Goal: Complete application form

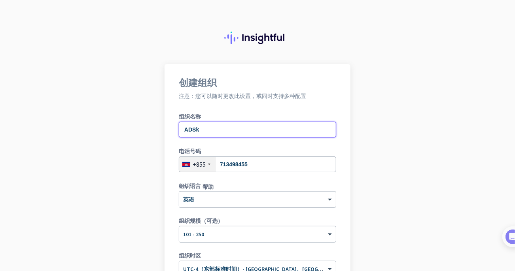
click at [216, 134] on input "ADSk" at bounding box center [258, 130] width 158 height 16
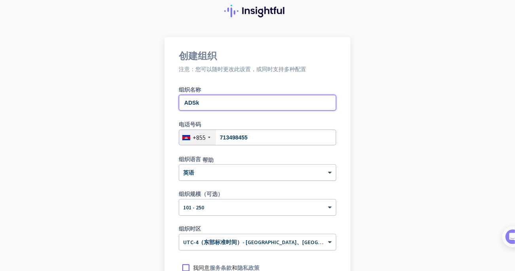
scroll to position [39, 0]
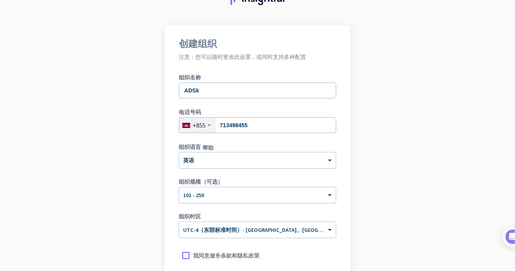
click at [201, 128] on font "+855" at bounding box center [199, 125] width 13 height 8
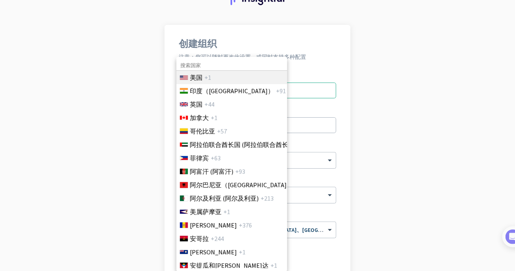
click at [210, 76] on font "+1" at bounding box center [208, 78] width 7 height 8
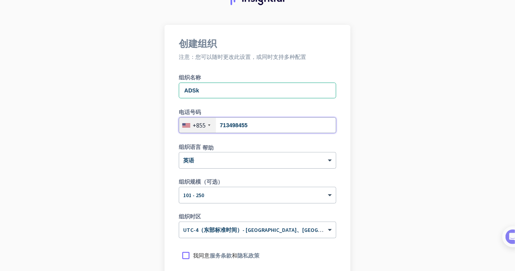
click at [252, 128] on input "713498455" at bounding box center [258, 126] width 158 height 16
click at [227, 126] on input "tel" at bounding box center [258, 126] width 158 height 16
click at [208, 124] on div "+855" at bounding box center [197, 125] width 37 height 15
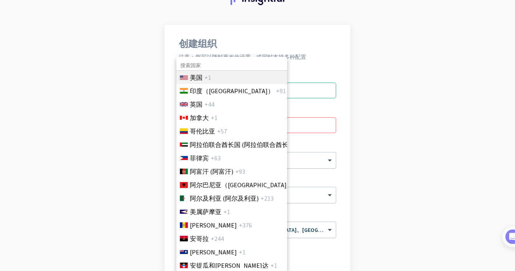
click at [205, 74] on font "+1" at bounding box center [208, 78] width 7 height 8
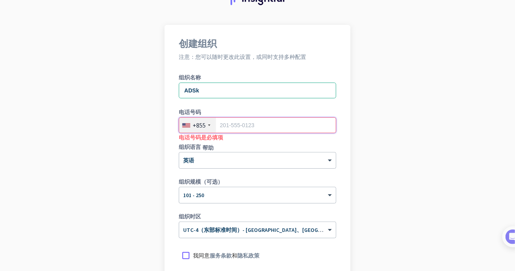
click at [228, 123] on input "tel" at bounding box center [258, 126] width 158 height 16
click at [205, 123] on div "+855" at bounding box center [197, 125] width 37 height 15
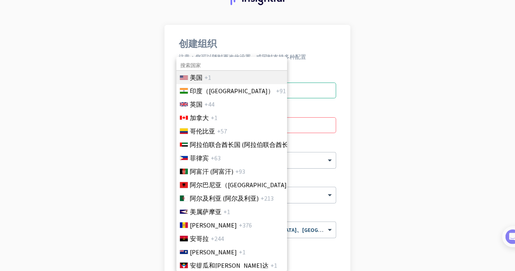
click at [211, 75] on font "+1" at bounding box center [208, 78] width 7 height 8
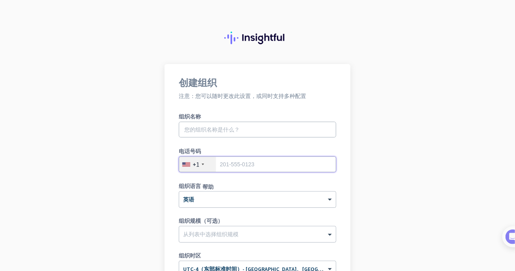
click at [231, 164] on input "tel" at bounding box center [258, 165] width 158 height 16
type input "4103014603"
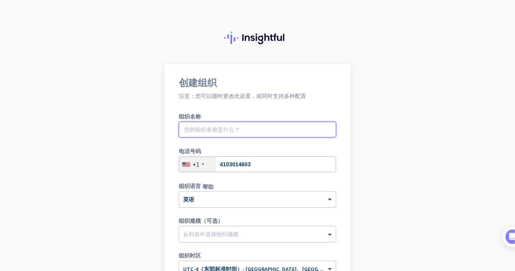
click at [228, 134] on input "text" at bounding box center [258, 130] width 158 height 16
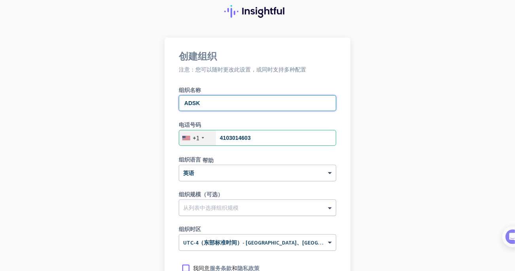
scroll to position [39, 0]
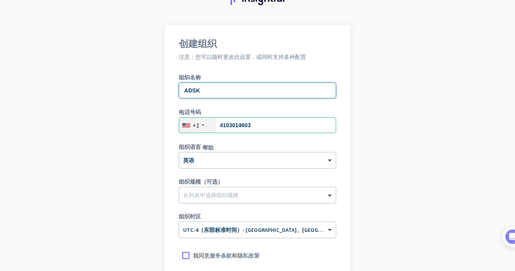
type input "ADSK"
click at [225, 196] on div at bounding box center [257, 194] width 157 height 8
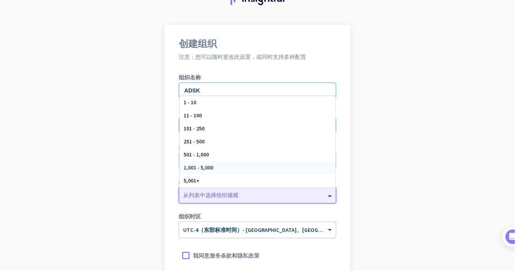
click at [230, 164] on div "1,001 - 5,000" at bounding box center [258, 167] width 156 height 13
click at [225, 193] on div at bounding box center [257, 193] width 157 height 7
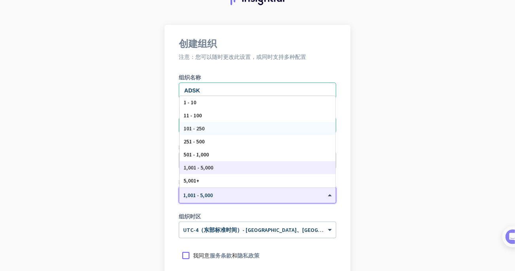
click at [209, 130] on div "101 - 250" at bounding box center [258, 128] width 156 height 13
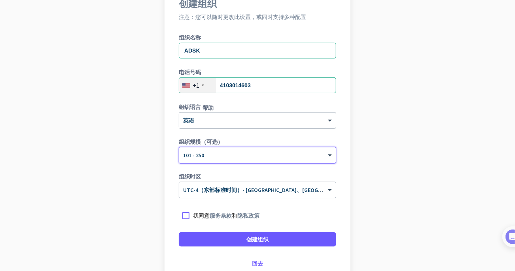
scroll to position [118, 0]
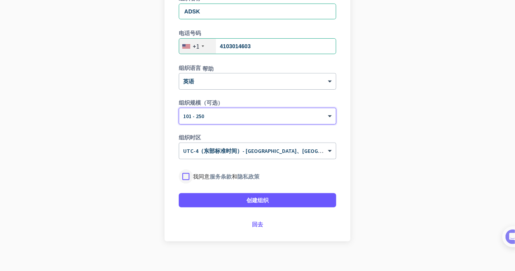
click at [186, 177] on div at bounding box center [186, 177] width 14 height 14
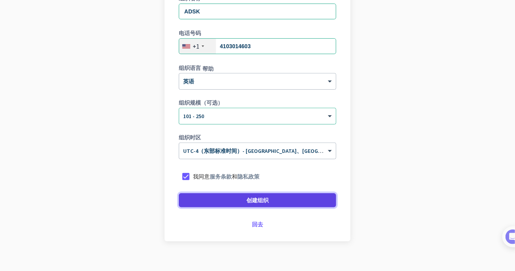
click at [239, 206] on span at bounding box center [258, 200] width 158 height 19
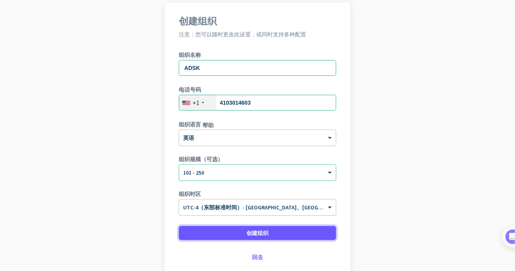
scroll to position [79, 0]
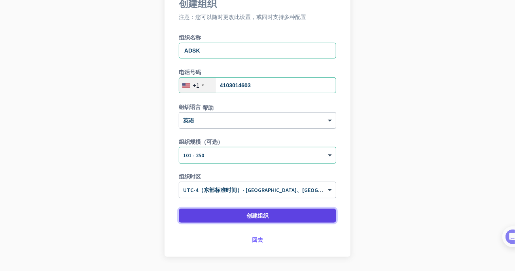
click at [248, 211] on span at bounding box center [258, 216] width 158 height 19
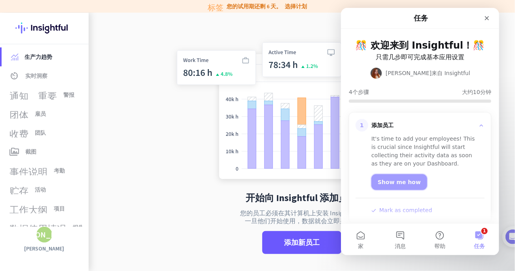
click at [398, 183] on link "Show me how" at bounding box center [399, 183] width 56 height 16
